Goal: Task Accomplishment & Management: Manage account settings

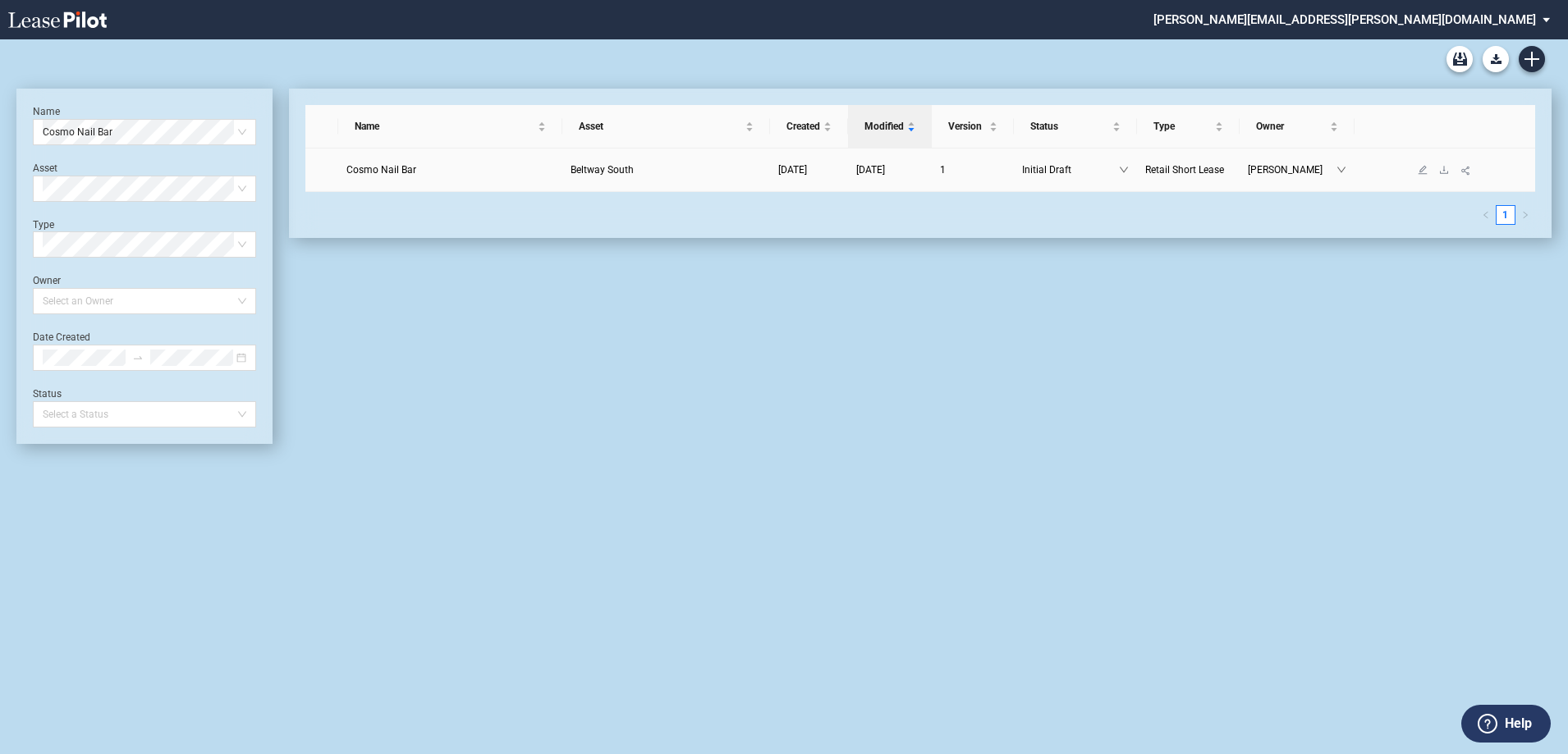
click at [380, 169] on span "Cosmo Nail Bar" at bounding box center [381, 169] width 69 height 11
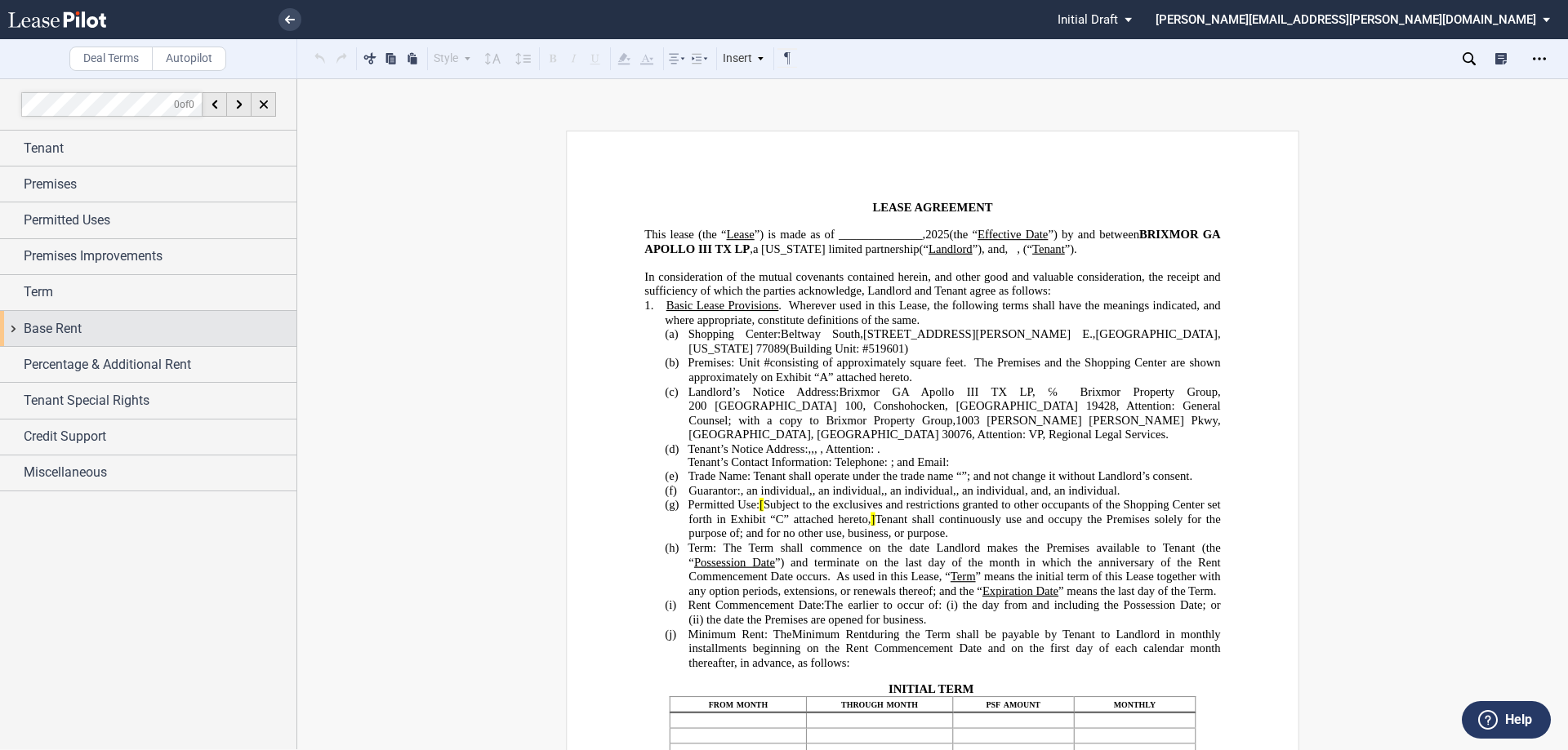
click at [13, 325] on div "Base Rent" at bounding box center [148, 328] width 296 height 35
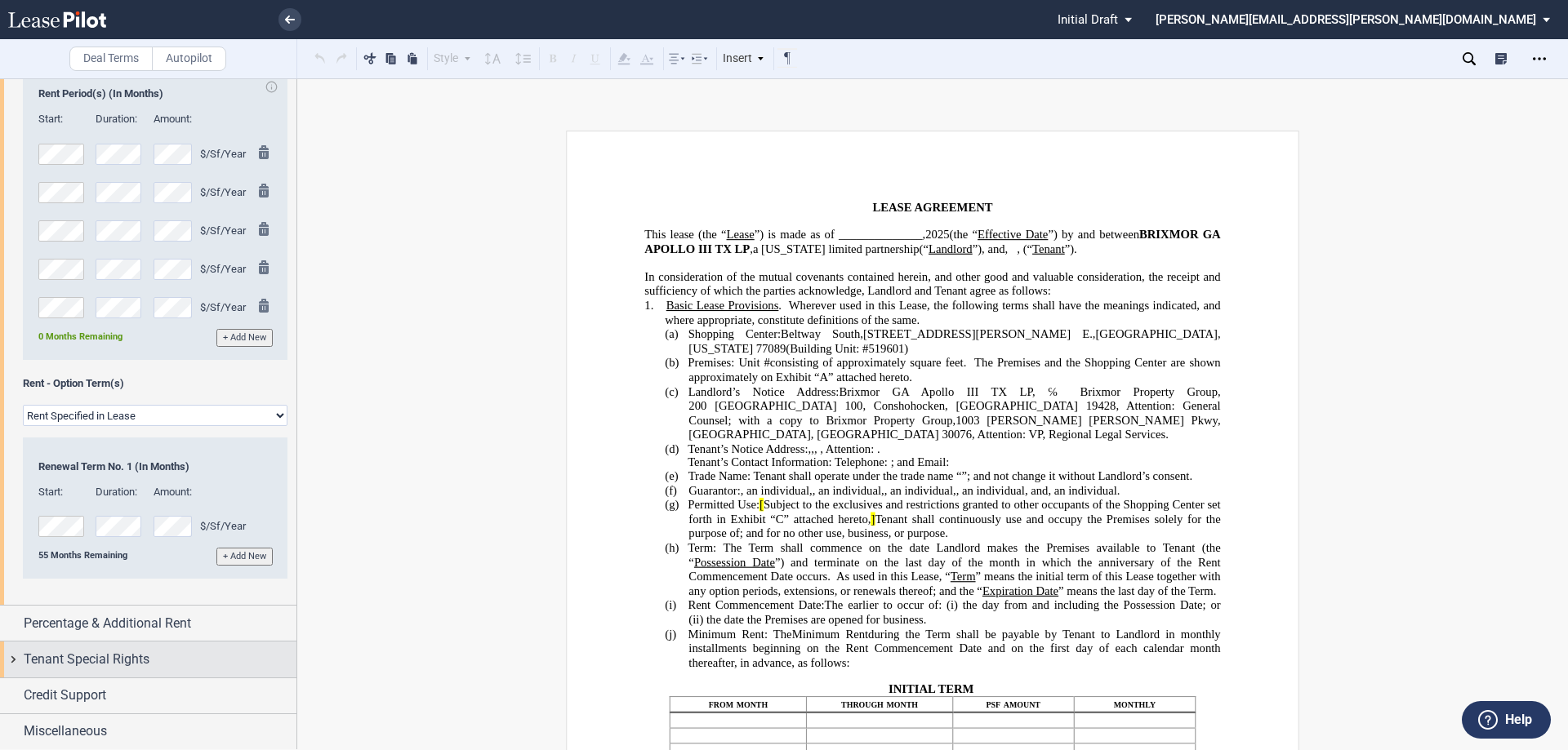
scroll to position [306, 0]
click at [275, 412] on select "Rent Set At Fair Market Value Rent Specified in [GEOGRAPHIC_DATA]" at bounding box center [155, 414] width 265 height 22
click at [22, 425] on select "Rent Set At Fair Market Value Rent Specified in [GEOGRAPHIC_DATA]" at bounding box center [155, 414] width 265 height 22
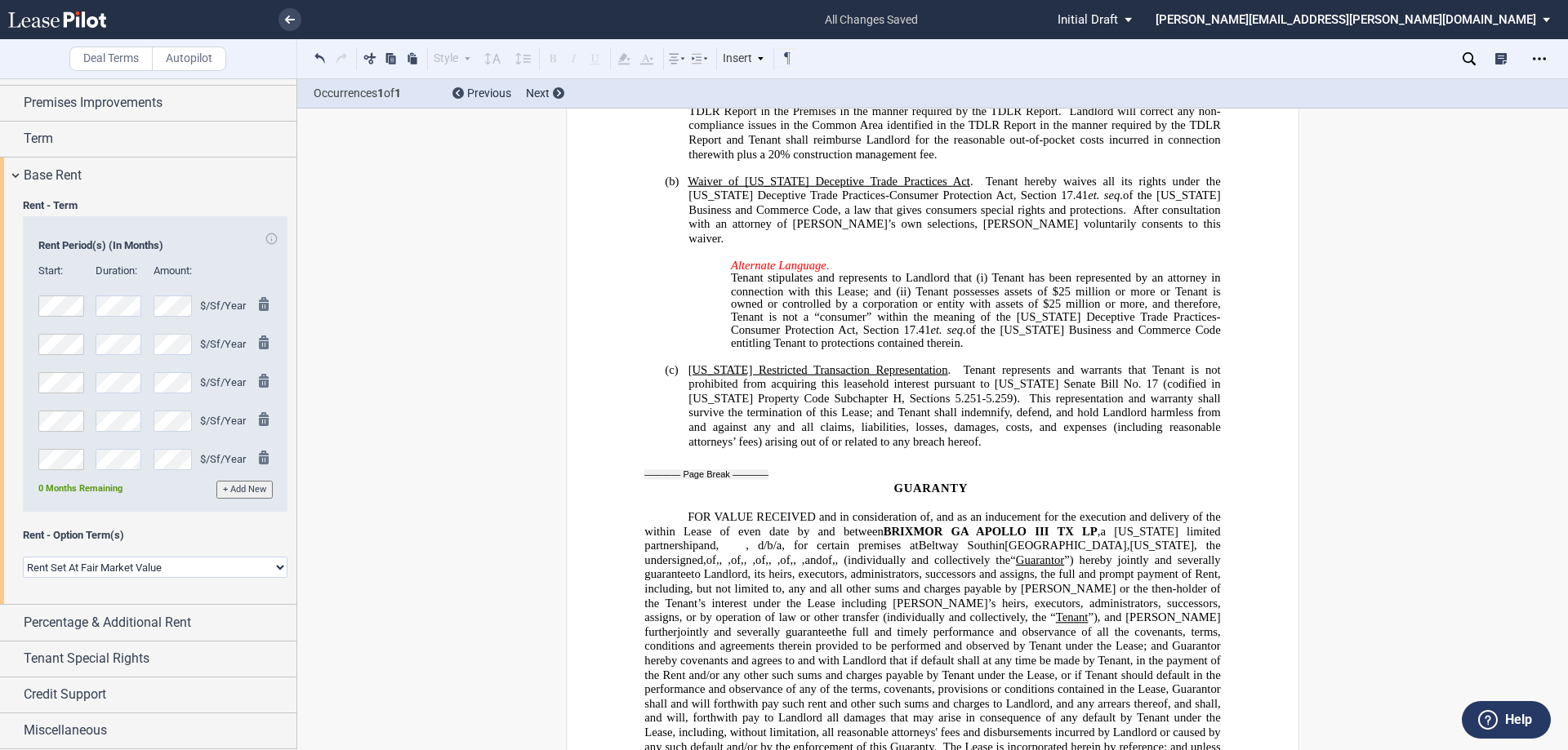
scroll to position [11322, 0]
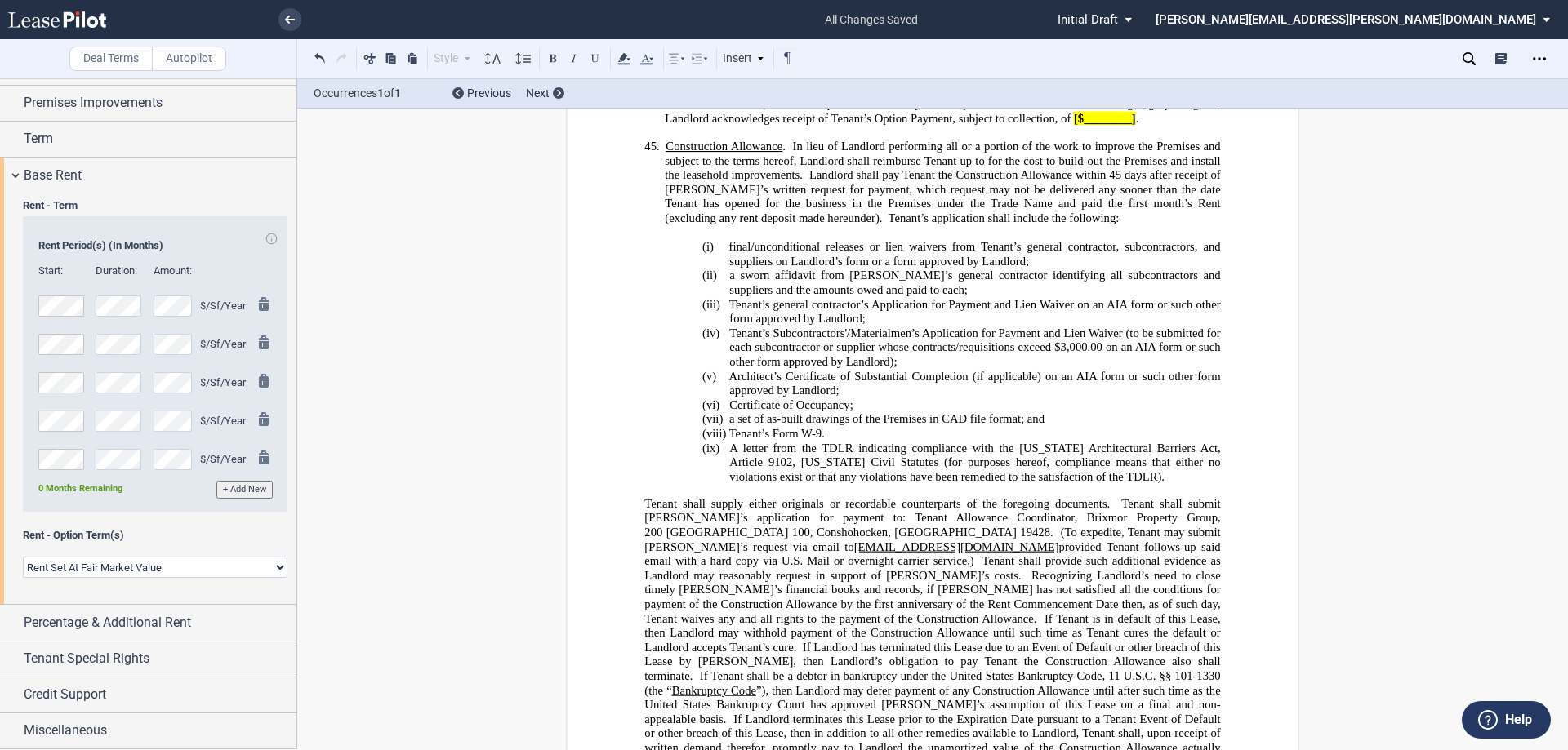
click at [916, 224] on span "days after receipt of [PERSON_NAME]’s written request for payment, which reques…" at bounding box center [944, 196] width 559 height 56
click at [271, 564] on select "Rent Set At Fair Market Value Rent Specified in [GEOGRAPHIC_DATA]" at bounding box center [155, 567] width 265 height 22
select select "fixed"
click at [22, 557] on select "Rent Set At Fair Market Value Rent Specified in [GEOGRAPHIC_DATA]" at bounding box center [155, 567] width 265 height 22
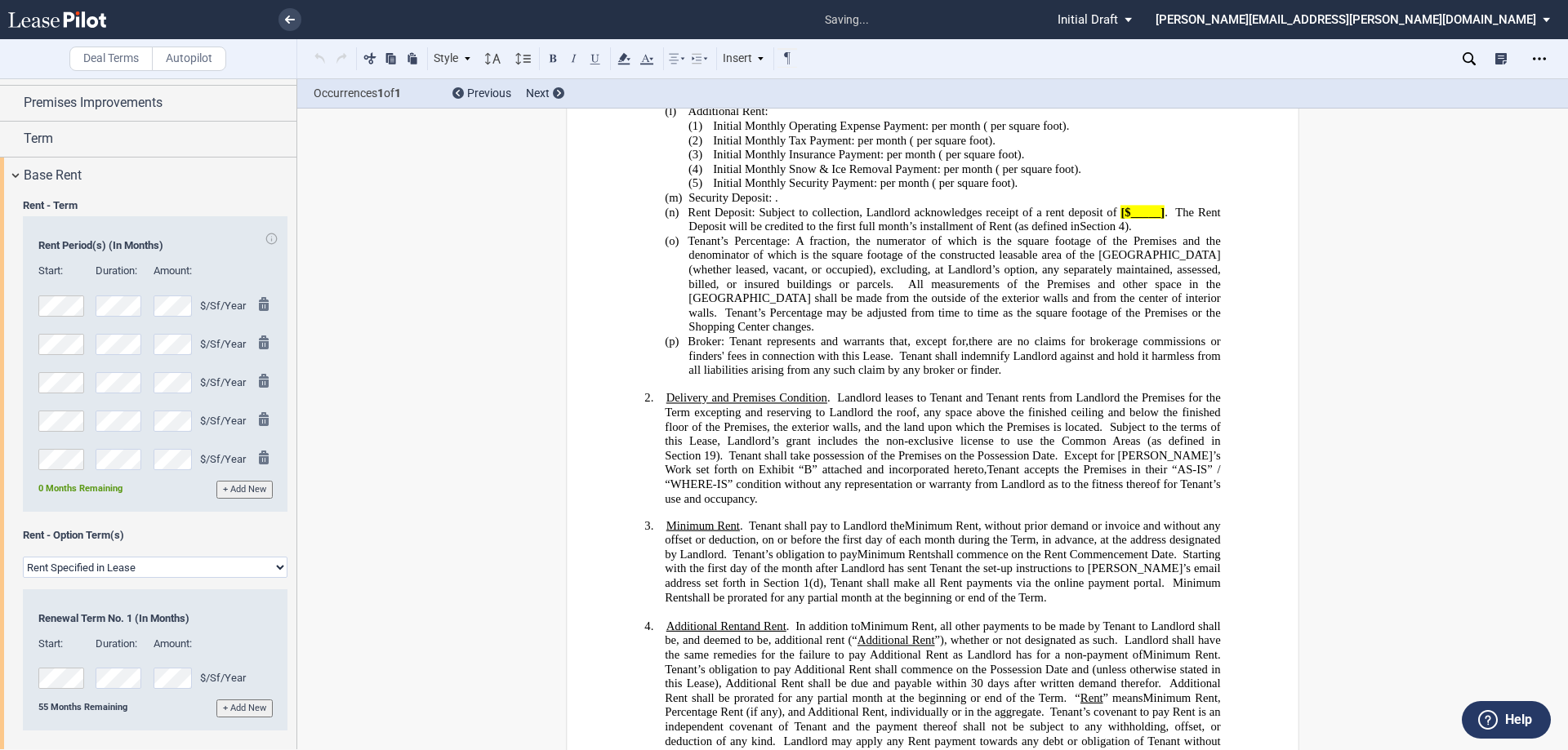
scroll to position [613, 0]
